Goal: Transaction & Acquisition: Download file/media

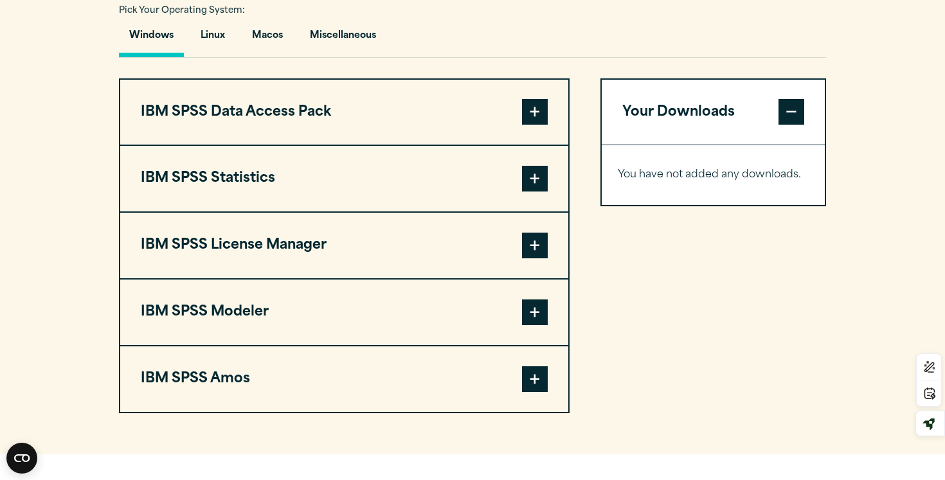
scroll to position [948, 0]
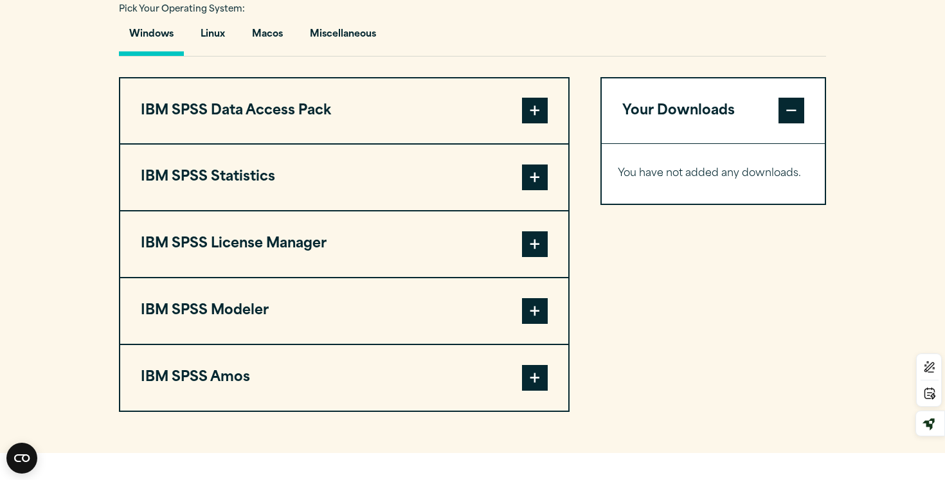
click at [537, 190] on span at bounding box center [535, 178] width 26 height 26
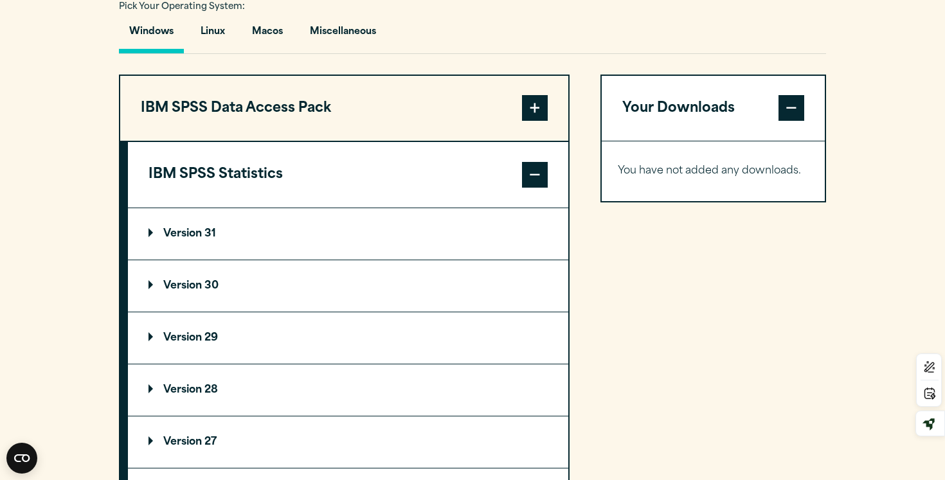
scroll to position [949, 0]
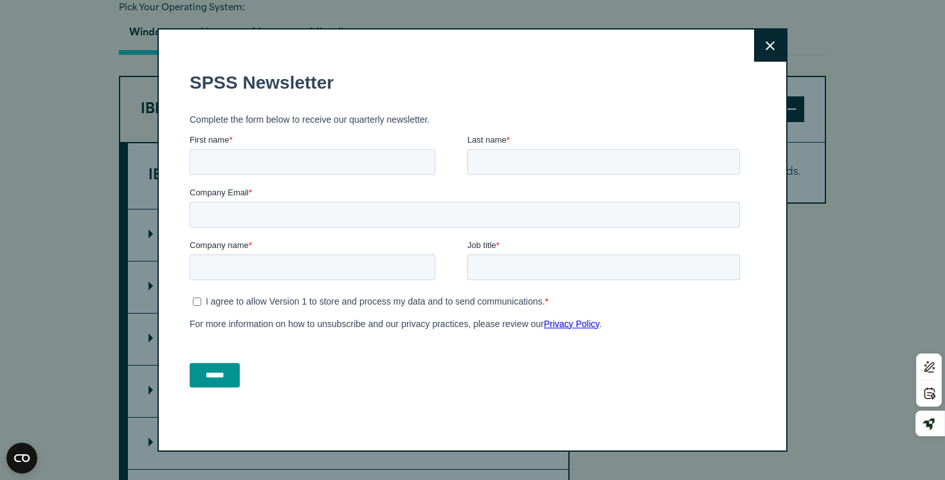
click at [768, 49] on icon at bounding box center [769, 46] width 9 height 10
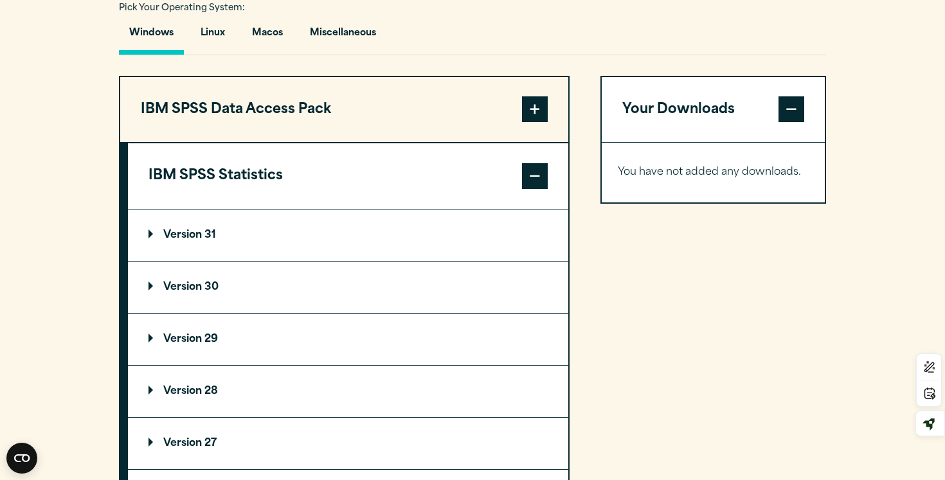
click at [151, 240] on p "Version 31" at bounding box center [181, 235] width 67 height 10
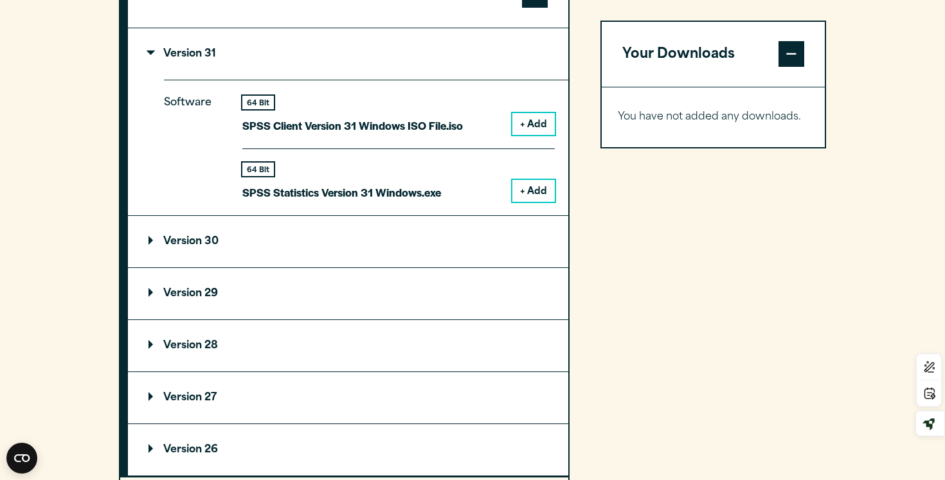
scroll to position [1136, 0]
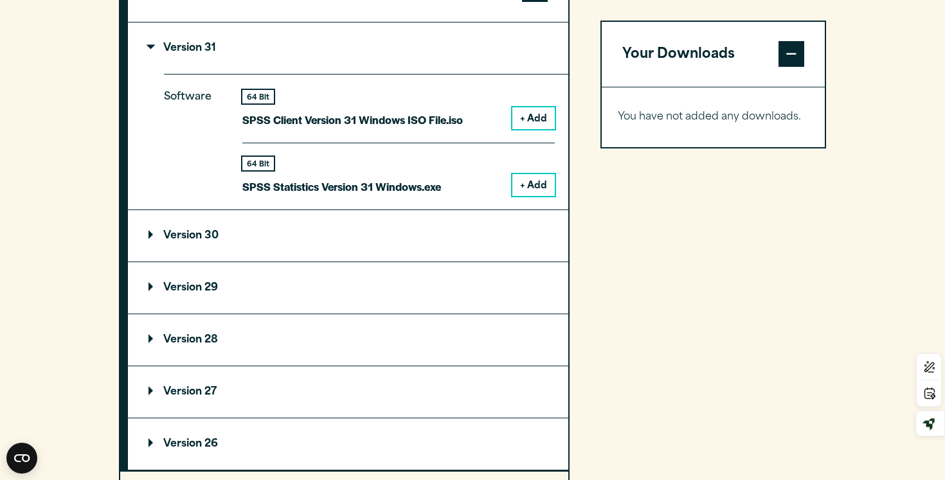
click at [147, 262] on summary "Version 30" at bounding box center [348, 235] width 440 height 51
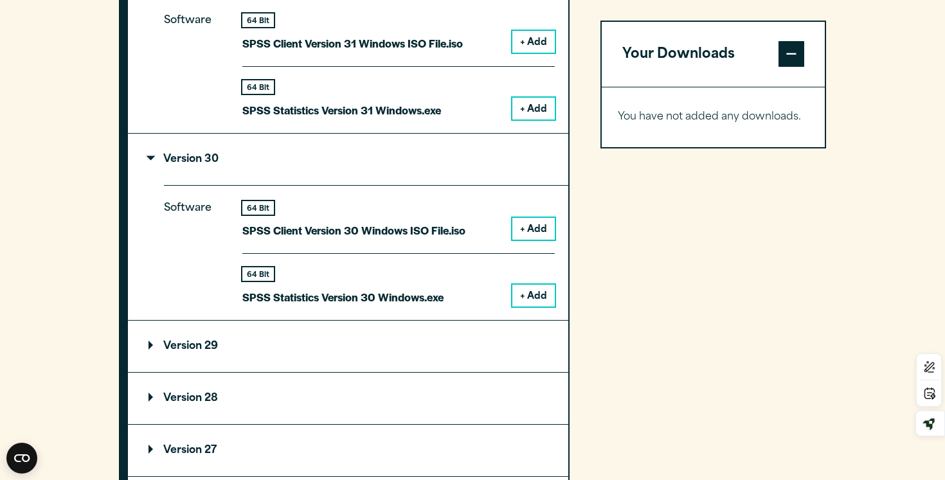
scroll to position [1214, 0]
click at [531, 238] on button "+ Add" at bounding box center [533, 228] width 42 height 22
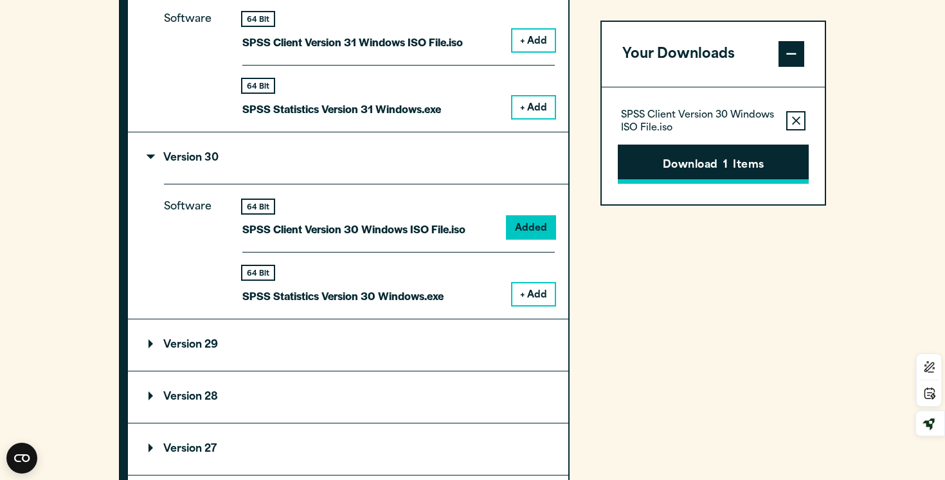
click at [713, 166] on button "Download 1 Items" at bounding box center [713, 165] width 191 height 40
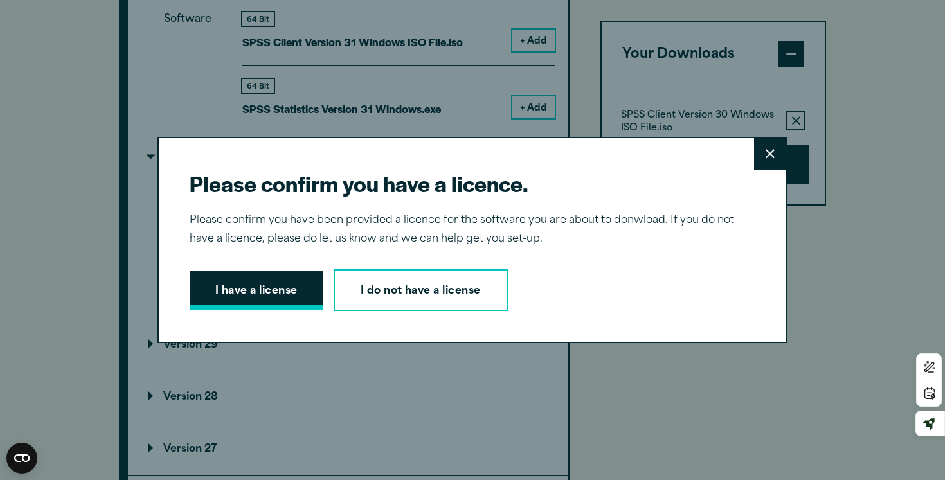
click at [271, 289] on button "I have a license" at bounding box center [257, 291] width 134 height 40
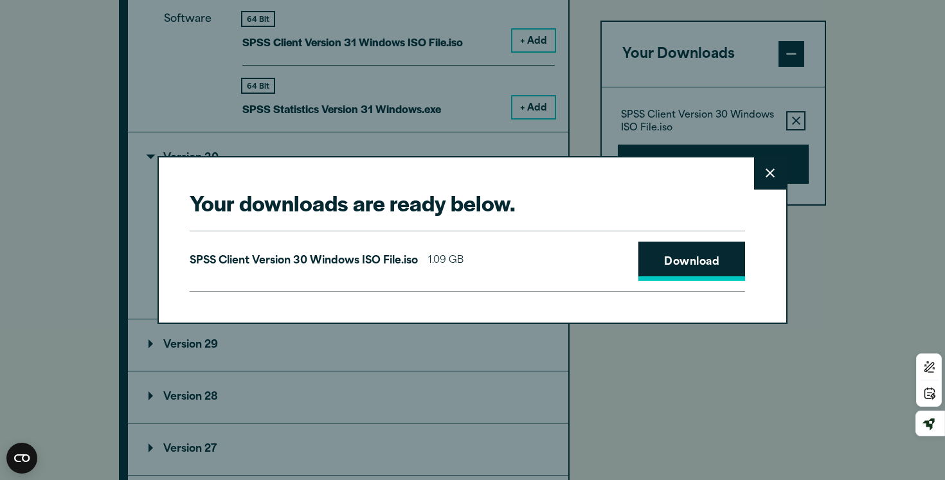
click at [643, 258] on link "Download" at bounding box center [691, 262] width 107 height 40
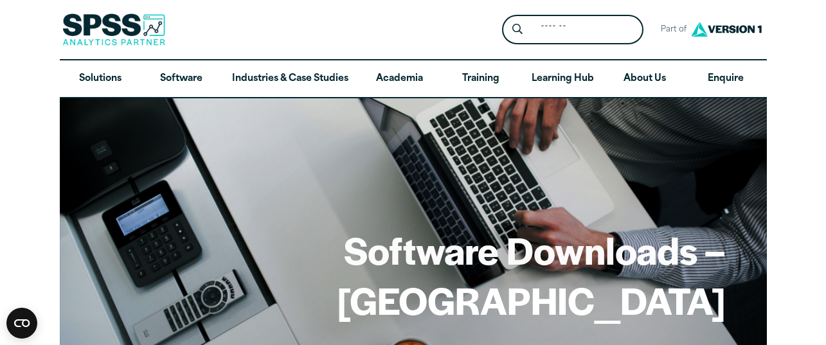
click at [675, 256] on h1 "Software Downloads – [GEOGRAPHIC_DATA]" at bounding box center [413, 275] width 625 height 100
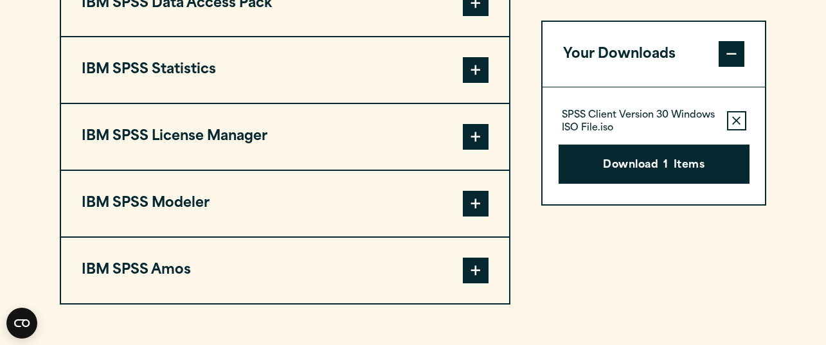
scroll to position [1054, 0]
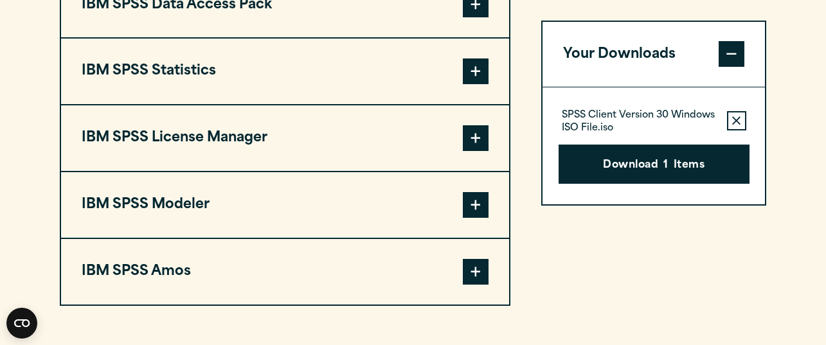
click at [460, 104] on button "IBM SPSS Statistics" at bounding box center [285, 72] width 448 height 66
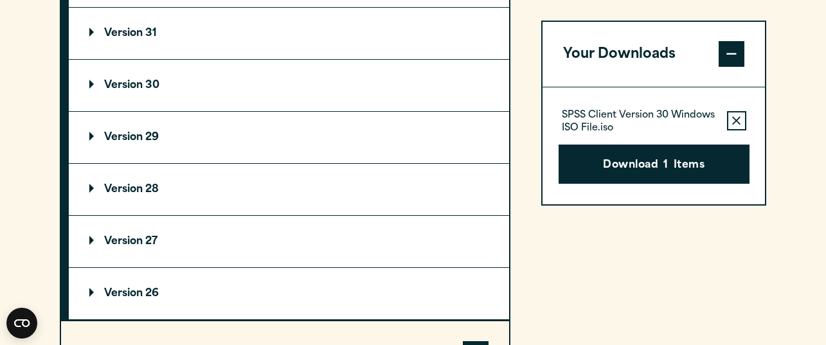
scroll to position [1156, 0]
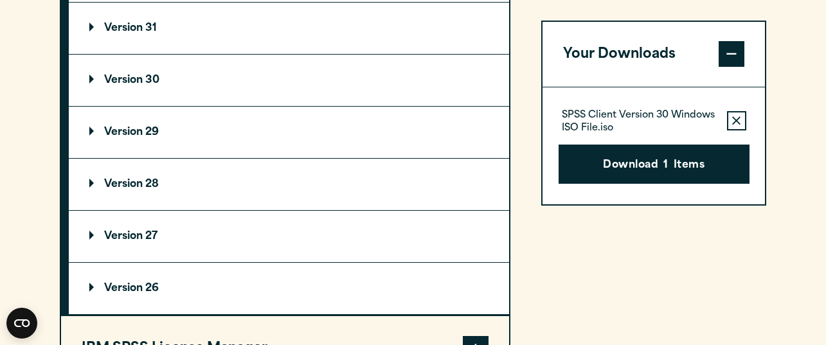
click at [132, 85] on p "Version 30" at bounding box center [124, 80] width 70 height 10
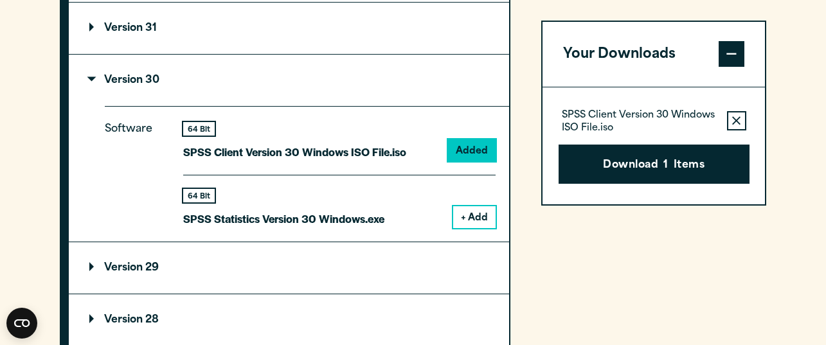
click at [470, 228] on button "+ Add" at bounding box center [474, 217] width 42 height 22
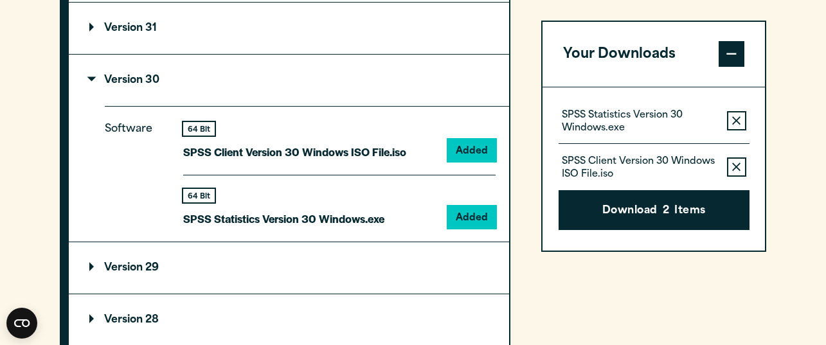
click at [732, 170] on icon "button" at bounding box center [736, 167] width 8 height 8
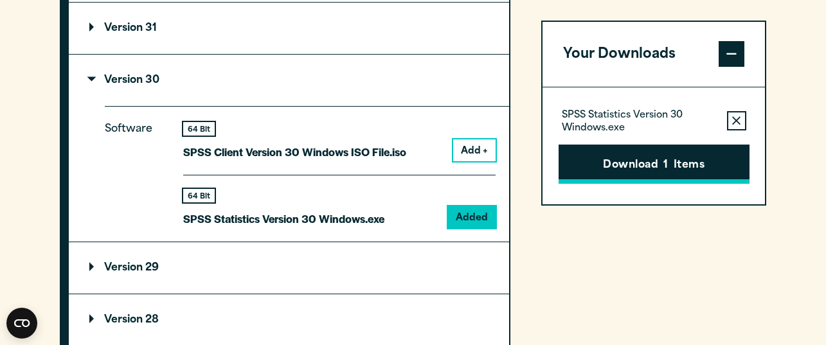
click at [646, 162] on button "Download 1 Items" at bounding box center [653, 165] width 191 height 40
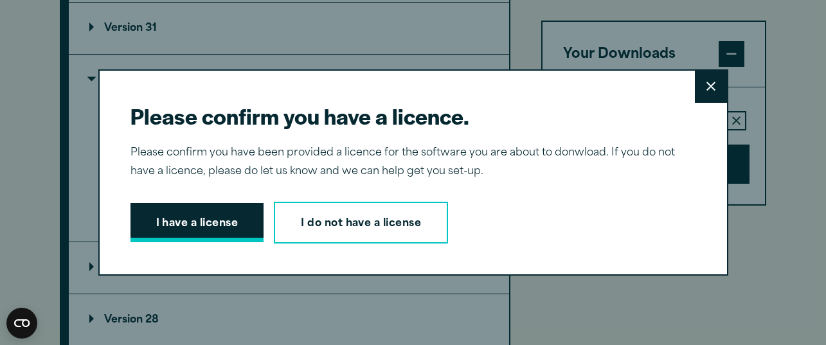
click at [211, 220] on button "I have a license" at bounding box center [197, 223] width 134 height 40
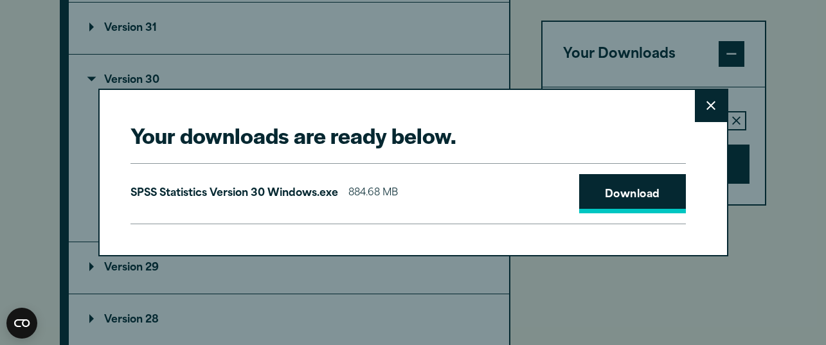
click at [620, 193] on link "Download" at bounding box center [632, 194] width 107 height 40
click at [603, 185] on link "Download" at bounding box center [632, 194] width 107 height 40
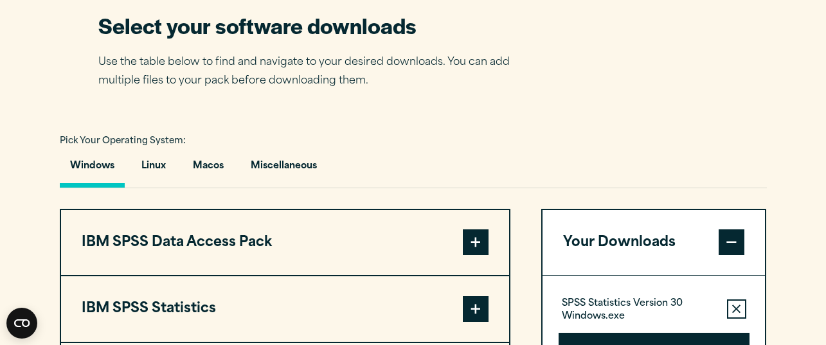
scroll to position [863, 0]
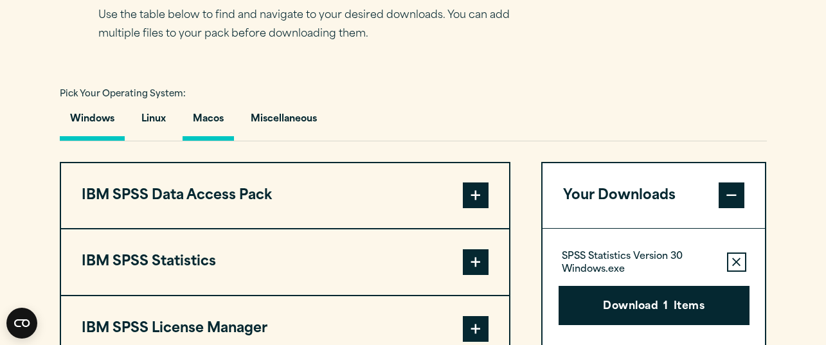
click at [199, 141] on button "Macos" at bounding box center [207, 122] width 51 height 37
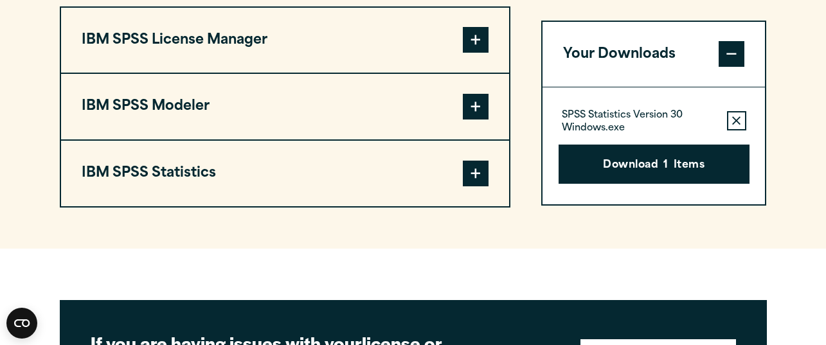
scroll to position [1017, 0]
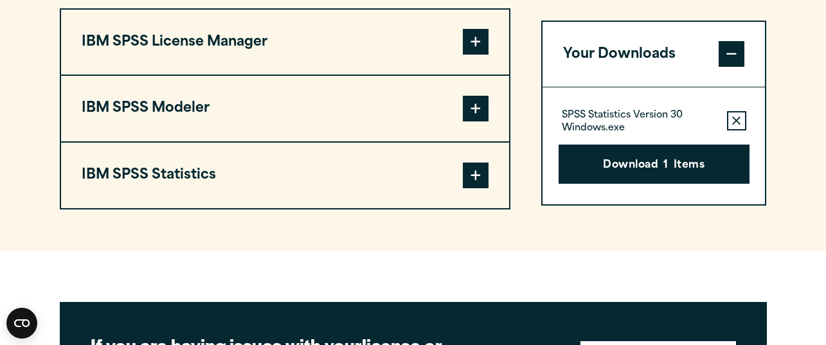
click at [465, 188] on span at bounding box center [476, 176] width 26 height 26
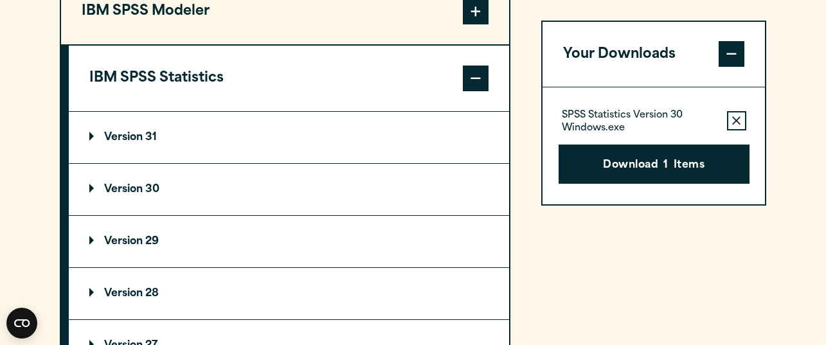
scroll to position [1129, 0]
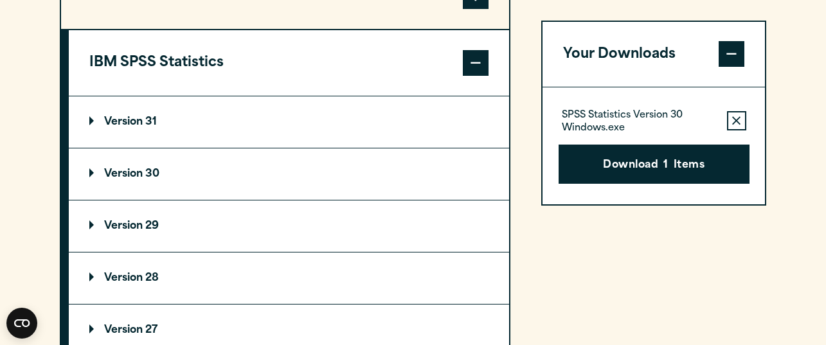
click at [119, 127] on p "Version 31" at bounding box center [122, 122] width 67 height 10
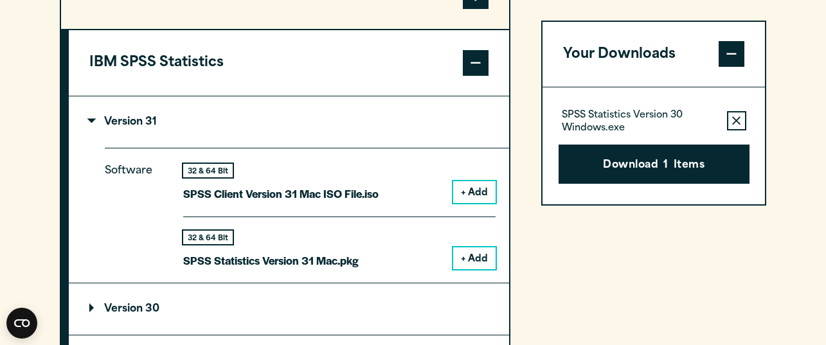
click at [473, 269] on button "+ Add" at bounding box center [474, 258] width 42 height 22
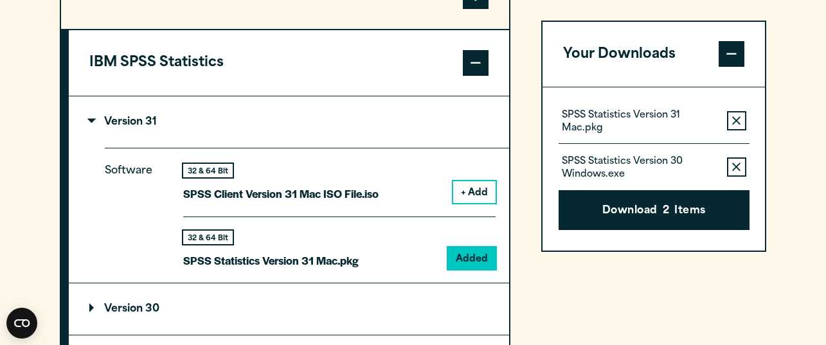
click at [739, 168] on icon "button" at bounding box center [736, 167] width 8 height 9
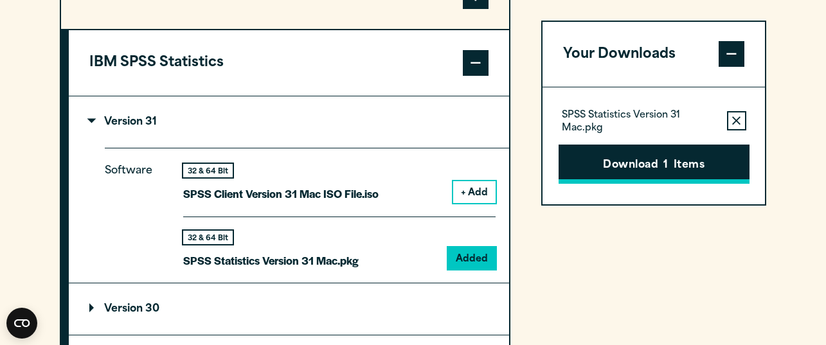
click at [603, 169] on button "Download 1 Items" at bounding box center [653, 165] width 191 height 40
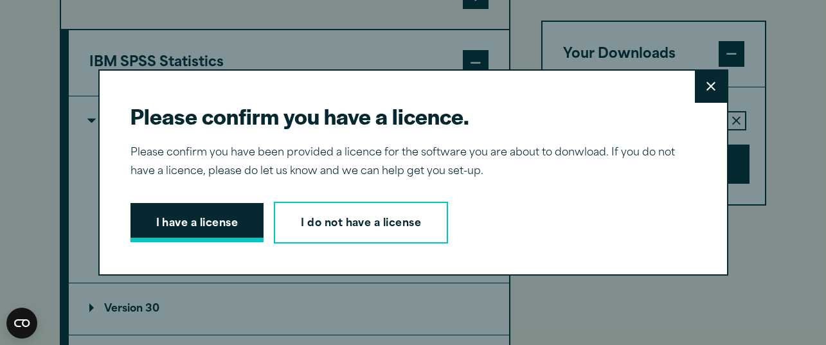
click at [213, 227] on button "I have a license" at bounding box center [197, 223] width 134 height 40
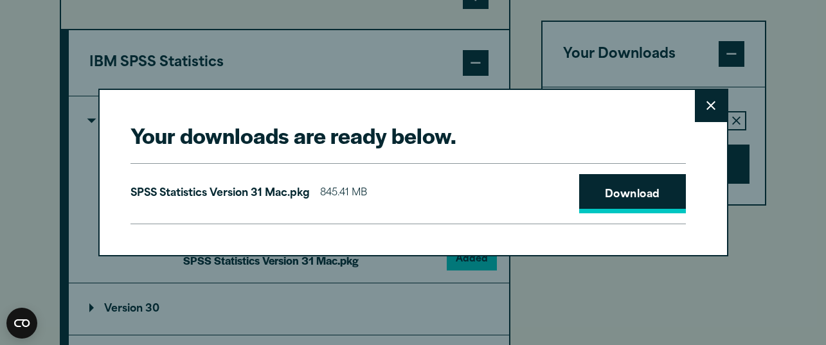
click at [636, 178] on link "Download" at bounding box center [632, 194] width 107 height 40
click at [708, 102] on icon at bounding box center [710, 106] width 9 height 10
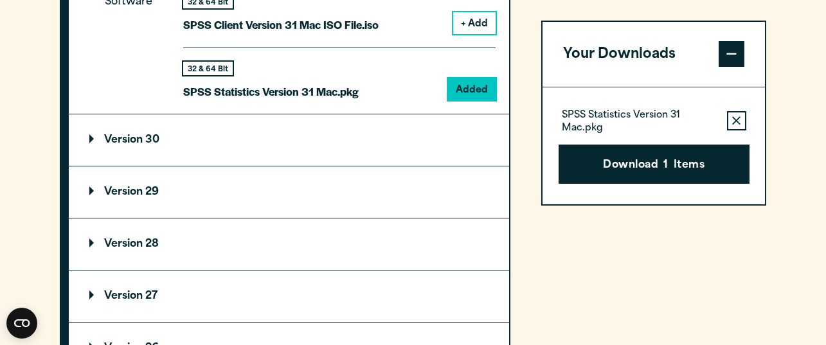
scroll to position [1393, 0]
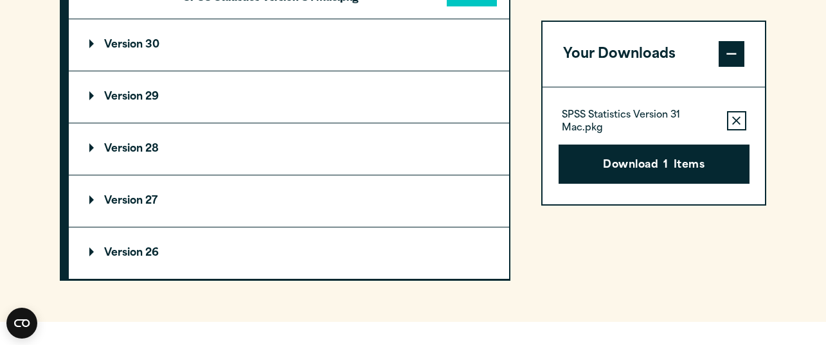
click at [640, 152] on button "Download 1 Items" at bounding box center [653, 165] width 191 height 40
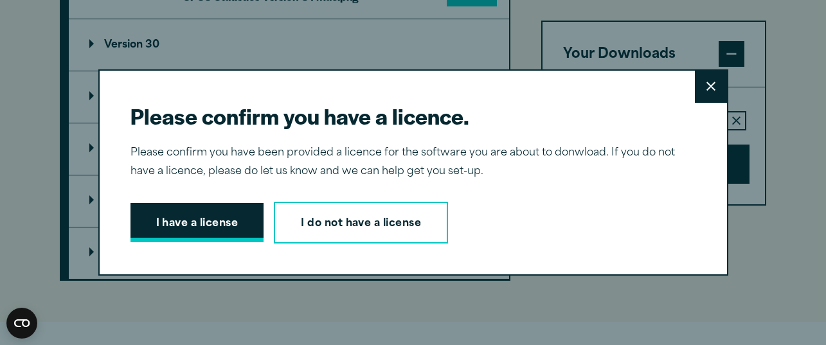
click at [199, 225] on button "I have a license" at bounding box center [197, 223] width 134 height 40
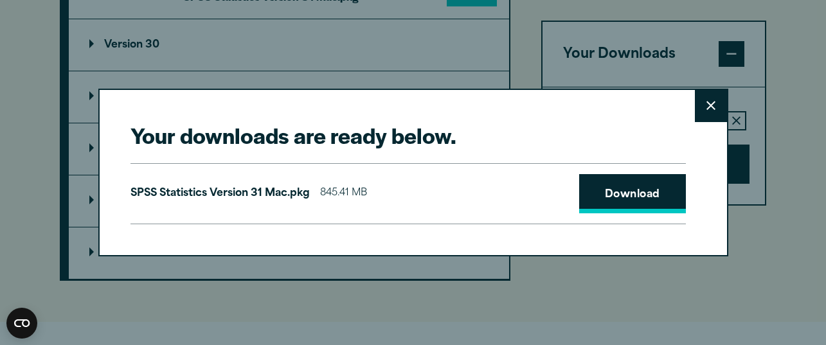
click at [618, 188] on link "Download" at bounding box center [632, 194] width 107 height 40
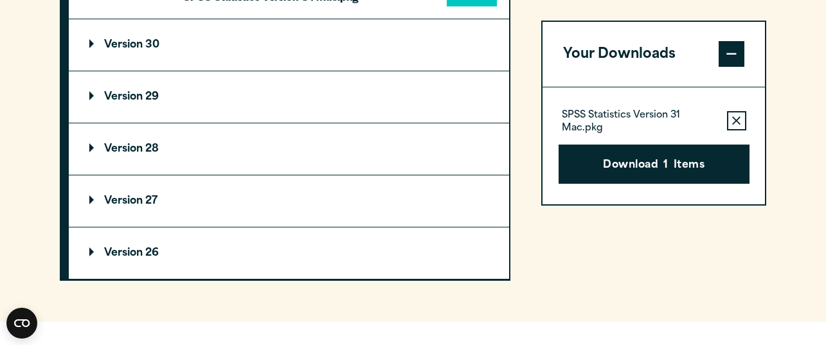
click at [801, 69] on div "Your downloads are ready below. Close SPSS Statistics Version 31 Mac.pkg 845.41…" at bounding box center [413, 172] width 826 height 345
